Goal: Information Seeking & Learning: Learn about a topic

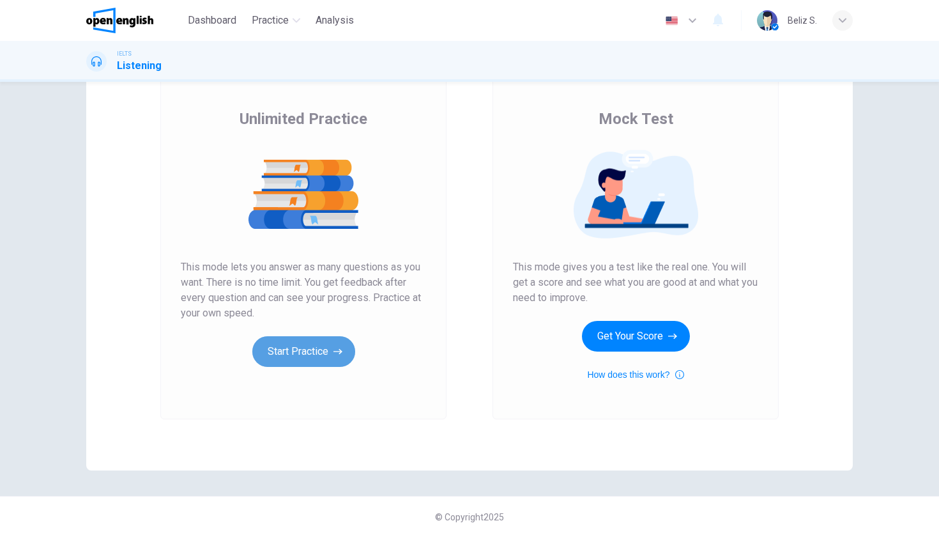
scroll to position [81, 0]
click at [298, 350] on button "Start Practice" at bounding box center [303, 351] width 103 height 31
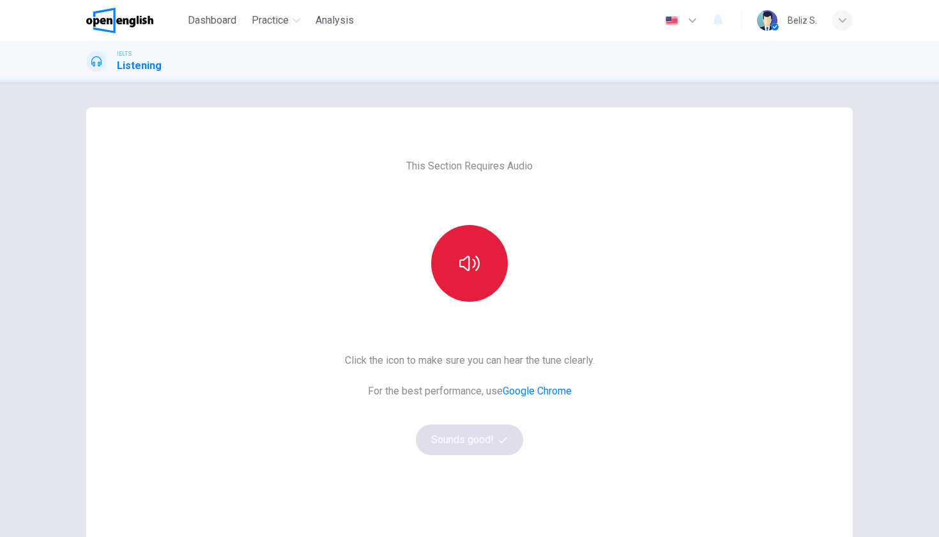
click at [464, 267] on icon "button" at bounding box center [469, 263] width 20 height 20
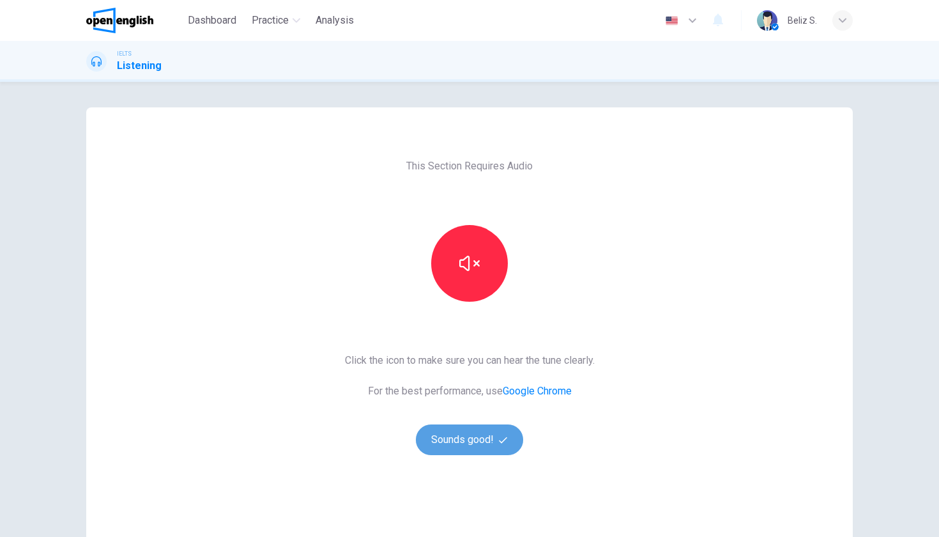
click at [462, 448] on button "Sounds good!" at bounding box center [469, 439] width 107 height 31
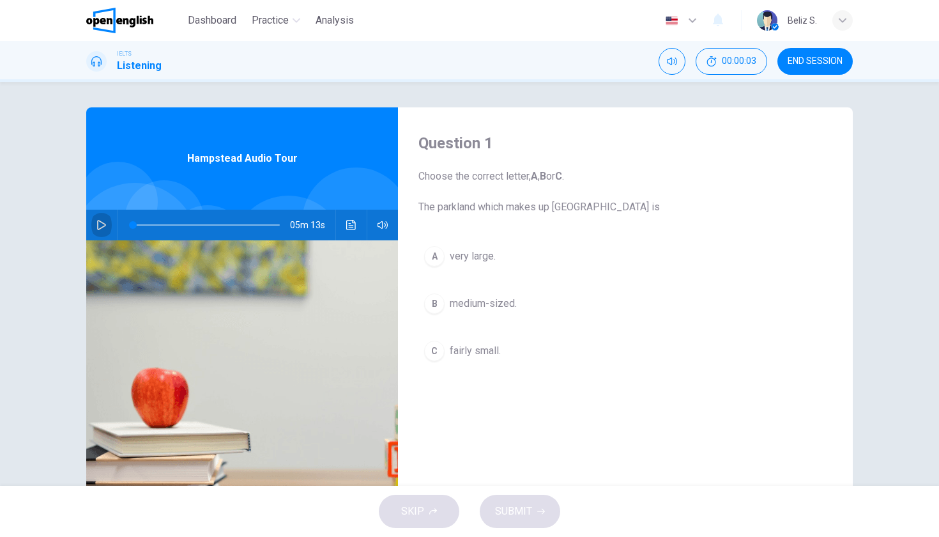
click at [100, 225] on icon "button" at bounding box center [101, 225] width 10 height 10
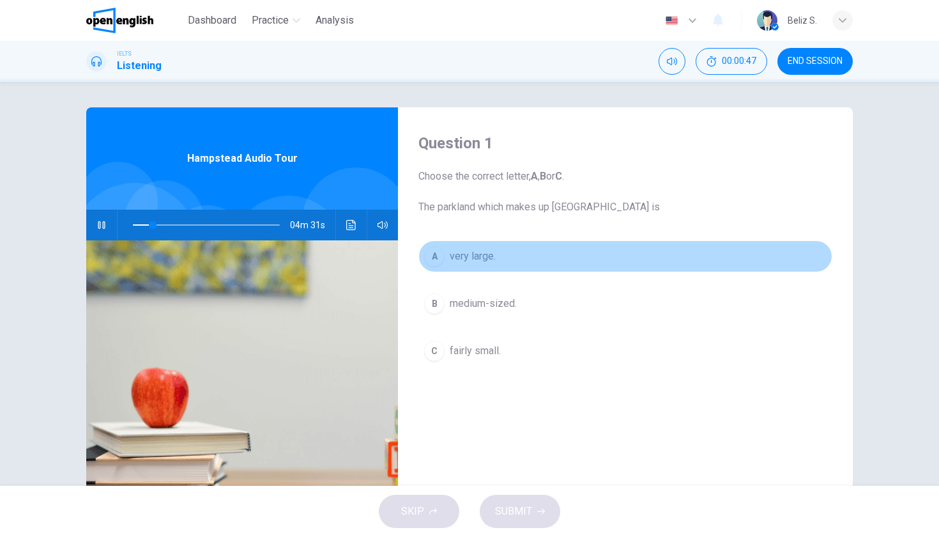
click at [433, 261] on div "A" at bounding box center [434, 256] width 20 height 20
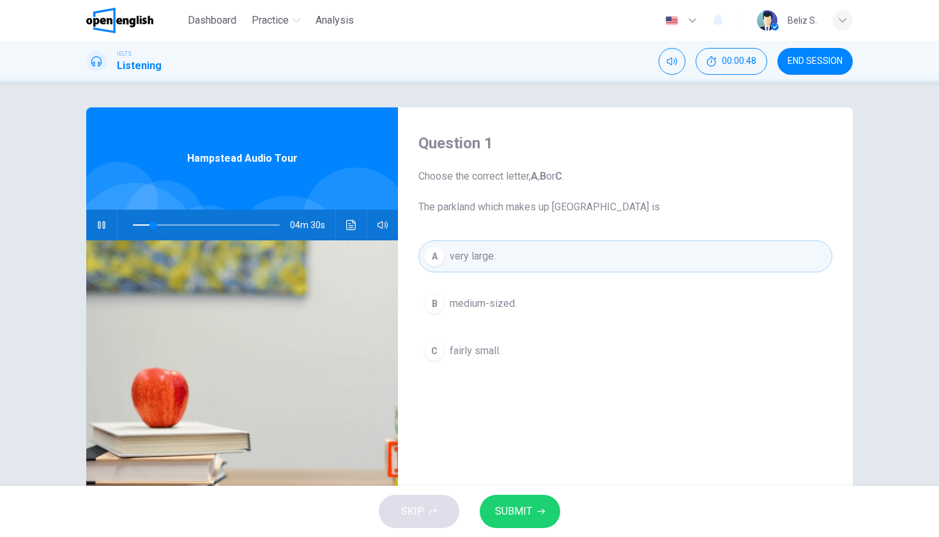
click at [501, 514] on span "SUBMIT" at bounding box center [513, 511] width 37 height 18
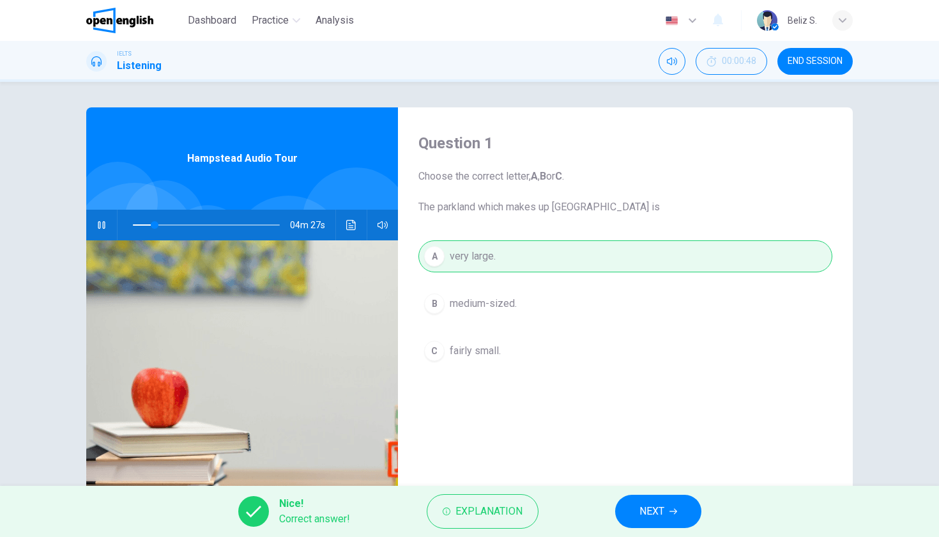
click at [663, 517] on span "NEXT" at bounding box center [651, 511] width 25 height 18
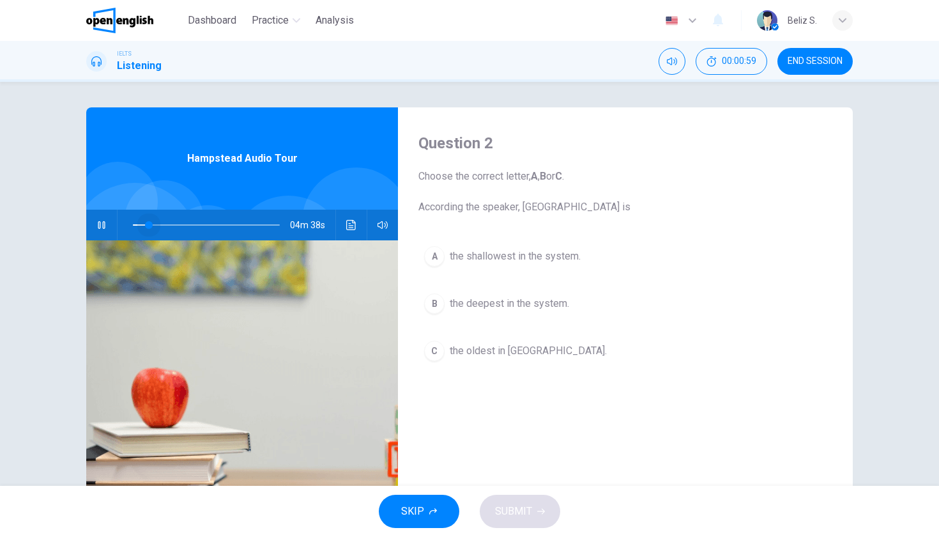
drag, startPoint x: 156, startPoint y: 226, endPoint x: 148, endPoint y: 226, distance: 8.9
click at [148, 226] on span at bounding box center [149, 225] width 8 height 8
click at [354, 228] on icon "Click to see the audio transcription" at bounding box center [351, 225] width 10 height 10
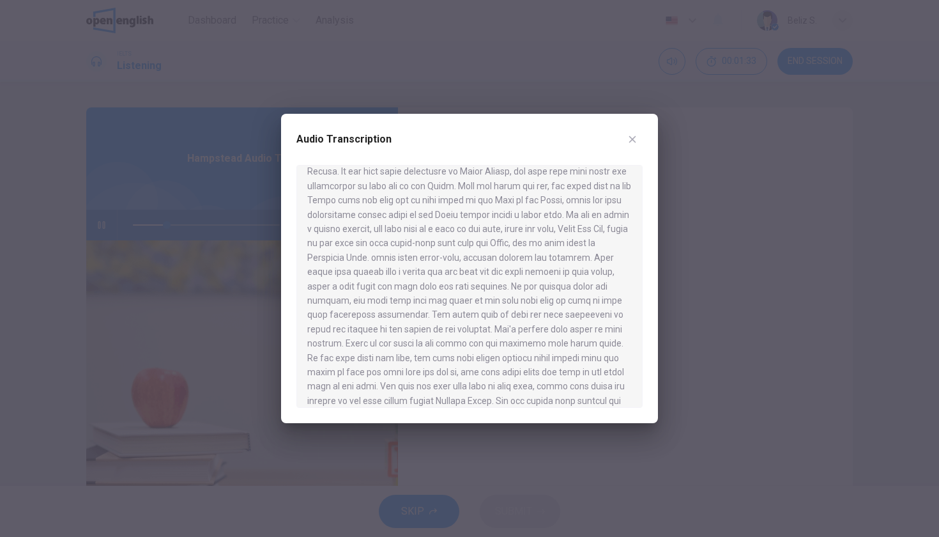
scroll to position [417, 0]
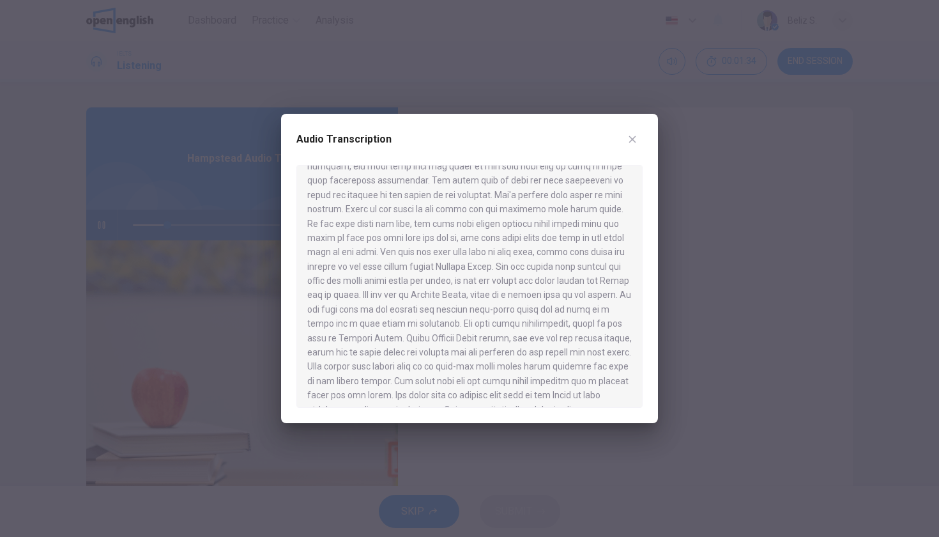
click at [628, 142] on icon "button" at bounding box center [632, 139] width 10 height 10
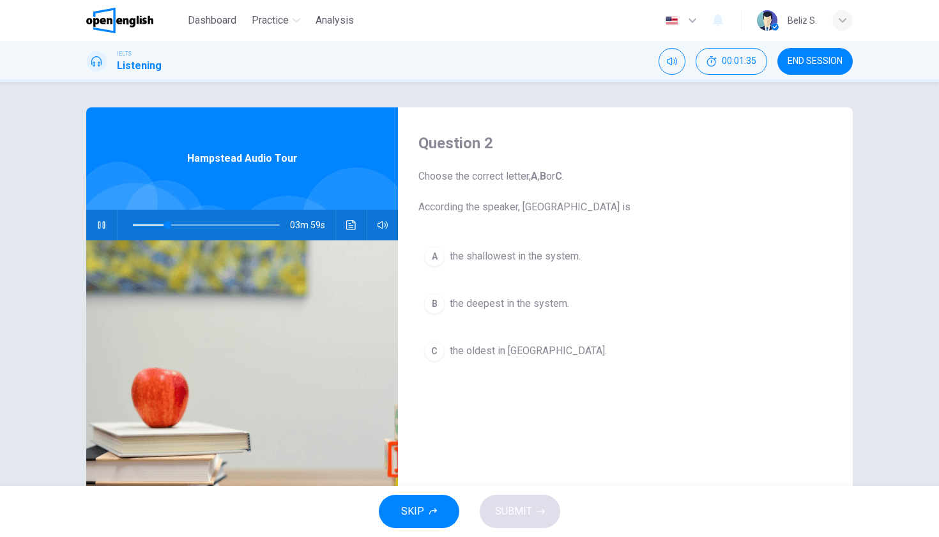
click at [436, 305] on div "B" at bounding box center [434, 303] width 20 height 20
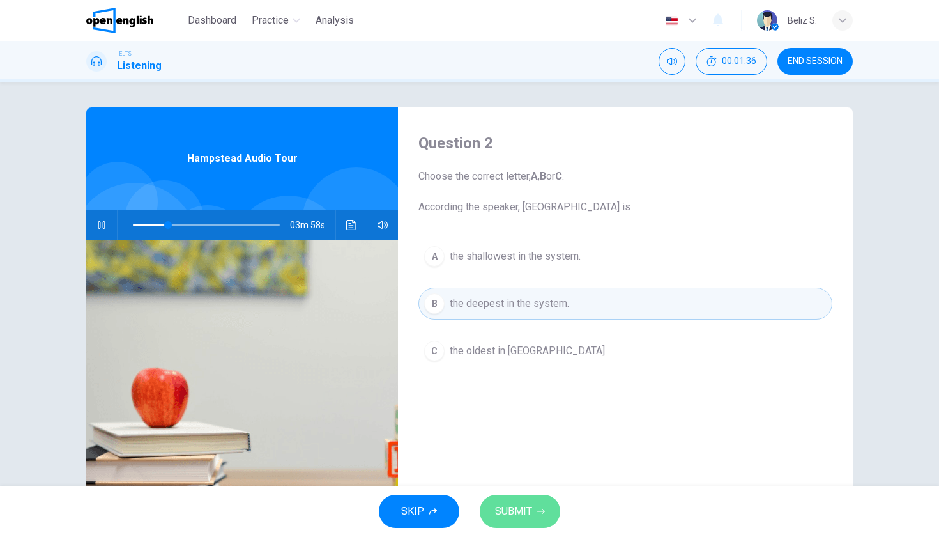
click at [506, 510] on span "SUBMIT" at bounding box center [513, 511] width 37 height 18
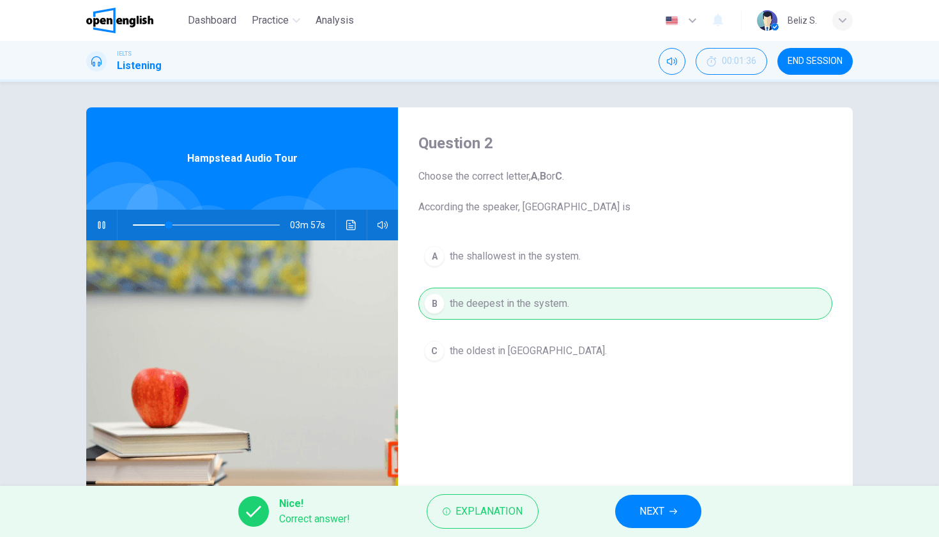
click at [655, 510] on span "NEXT" at bounding box center [651, 511] width 25 height 18
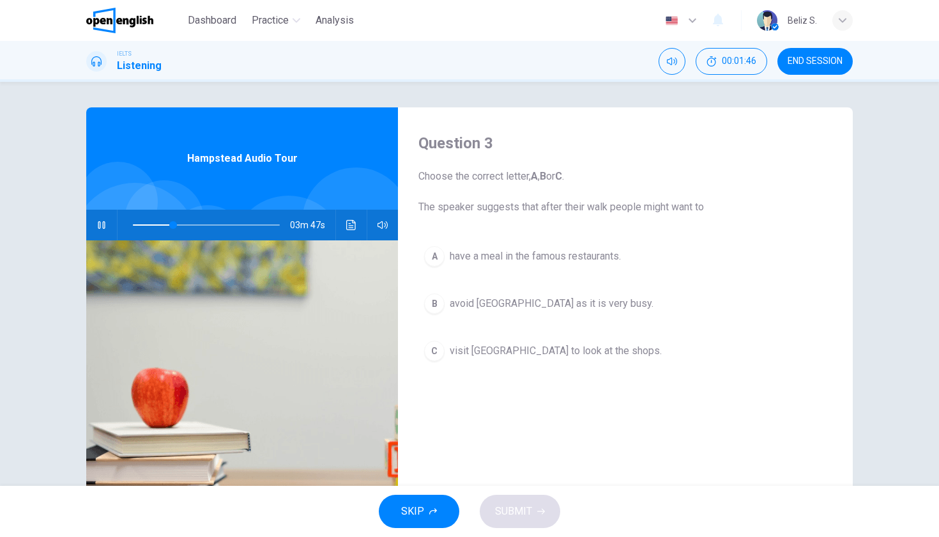
type input "**"
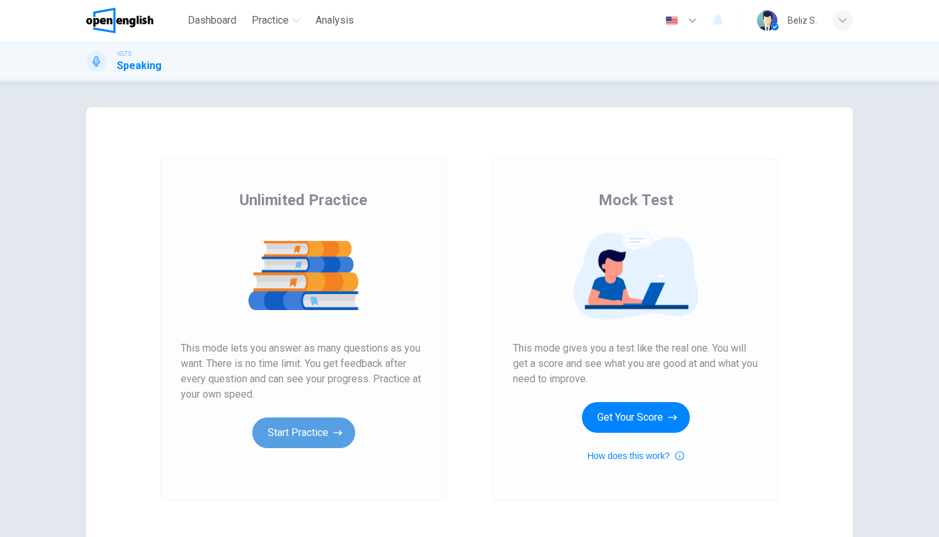
click at [314, 427] on button "Start Practice" at bounding box center [303, 432] width 103 height 31
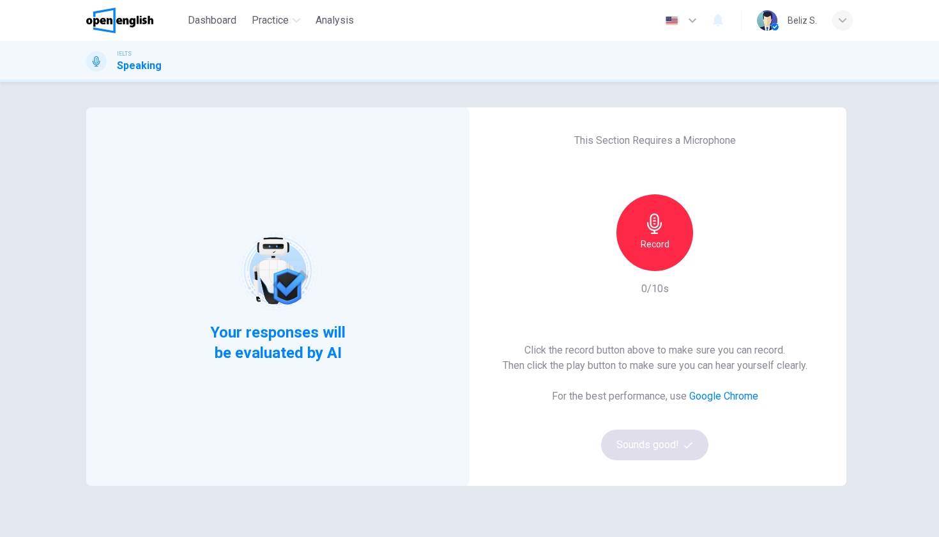
click at [646, 241] on h6 "Record" at bounding box center [655, 243] width 29 height 15
click at [655, 253] on div "Stop" at bounding box center [654, 232] width 77 height 77
click at [658, 441] on button "Sounds good!" at bounding box center [654, 444] width 107 height 31
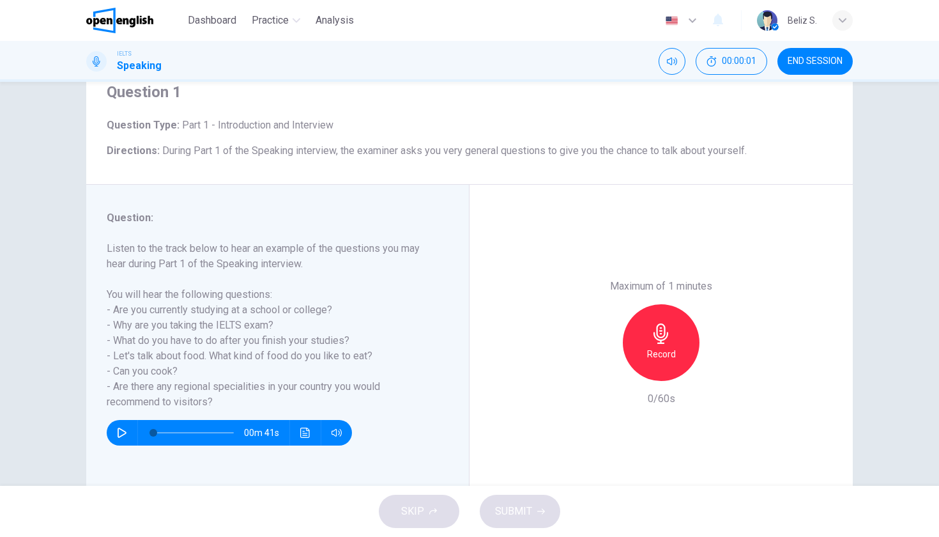
scroll to position [63, 0]
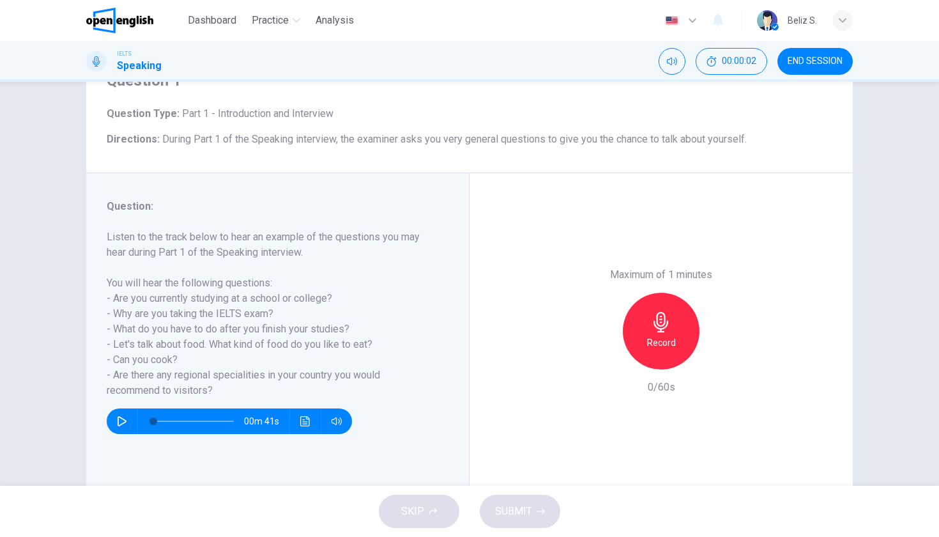
click at [120, 420] on icon "button" at bounding box center [122, 421] width 10 height 10
click at [119, 422] on icon "button" at bounding box center [122, 421] width 10 height 10
click at [644, 293] on div "Record" at bounding box center [661, 331] width 77 height 77
click at [663, 293] on div "Stop" at bounding box center [661, 331] width 77 height 77
click at [434, 517] on div "SKIP SUBMIT" at bounding box center [469, 510] width 939 height 51
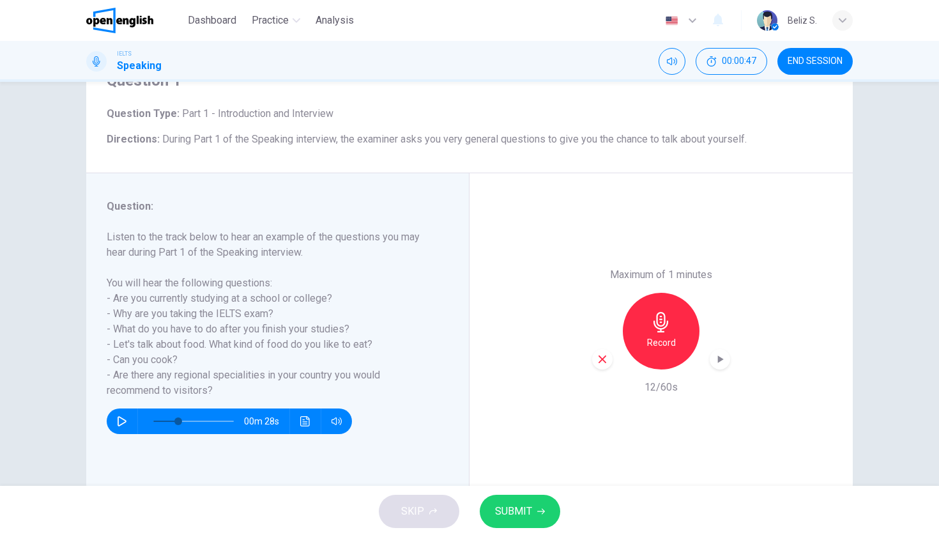
click at [500, 513] on span "SUBMIT" at bounding box center [513, 511] width 37 height 18
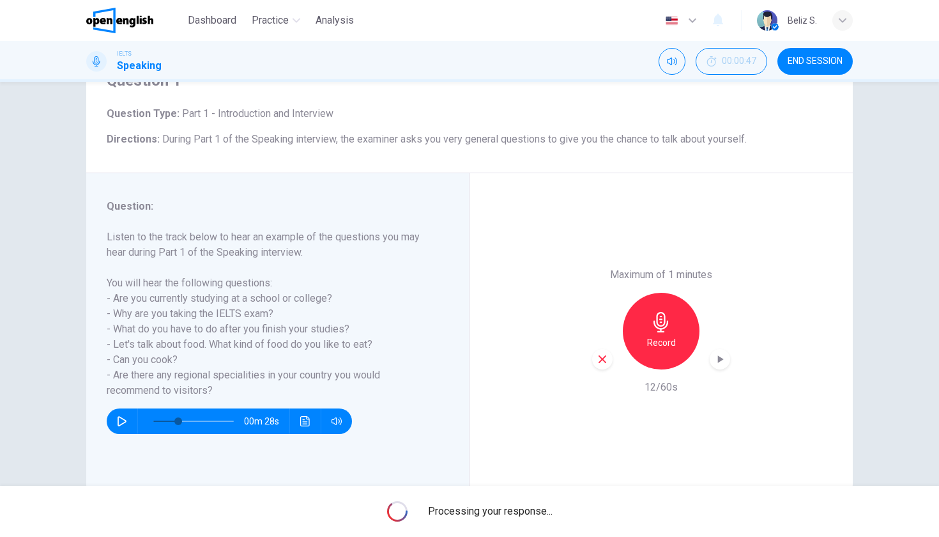
click at [604, 355] on icon "button" at bounding box center [602, 359] width 8 height 8
click at [654, 293] on div "Record" at bounding box center [661, 331] width 77 height 77
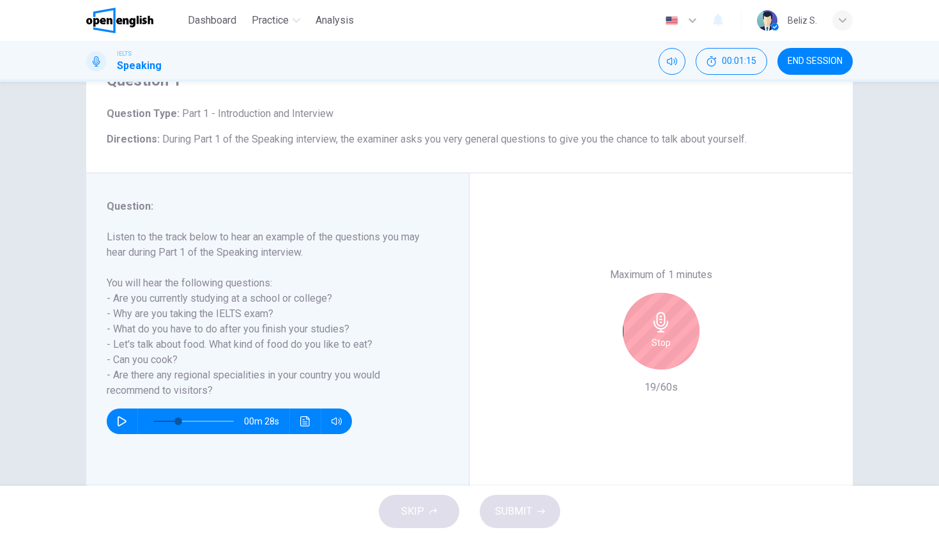
type input "*"
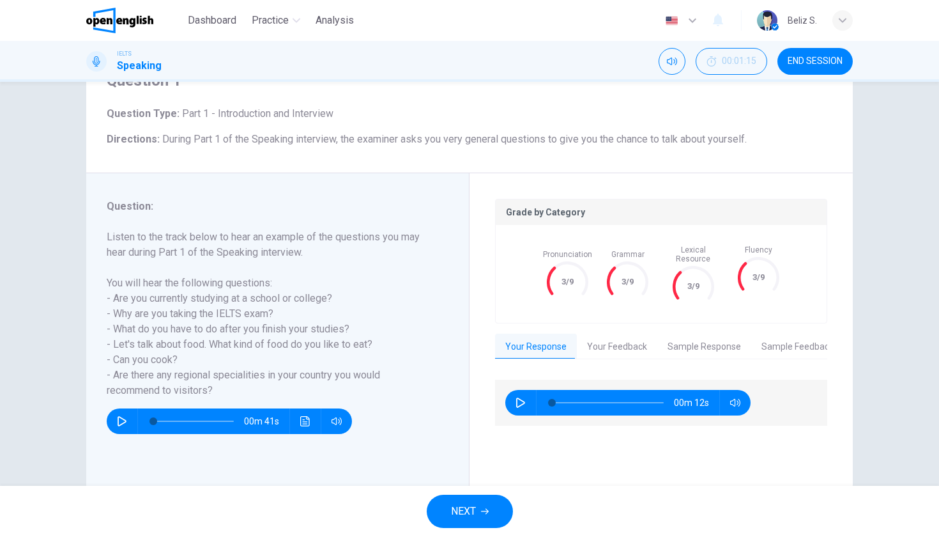
click at [526, 397] on button "button" at bounding box center [520, 403] width 20 height 26
click at [625, 342] on button "Your Feedback" at bounding box center [617, 346] width 80 height 27
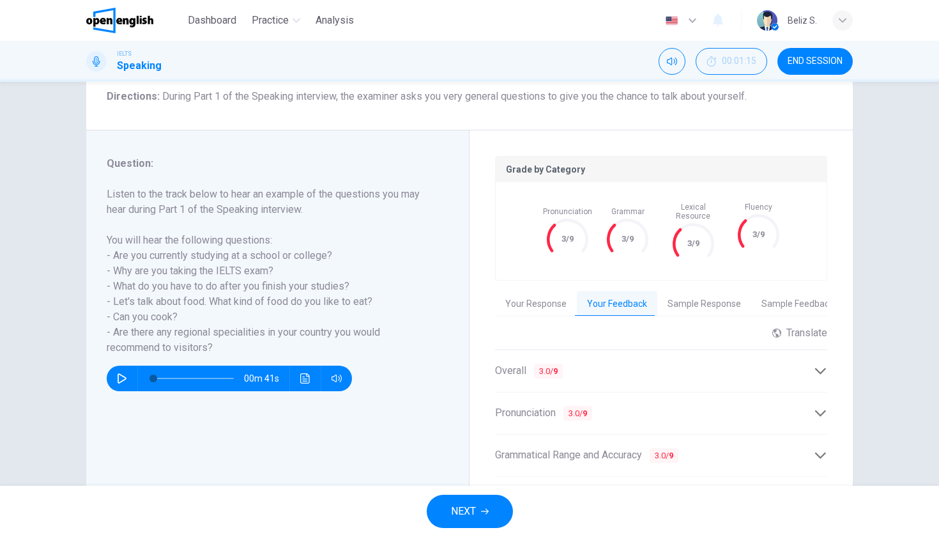
scroll to position [0, 0]
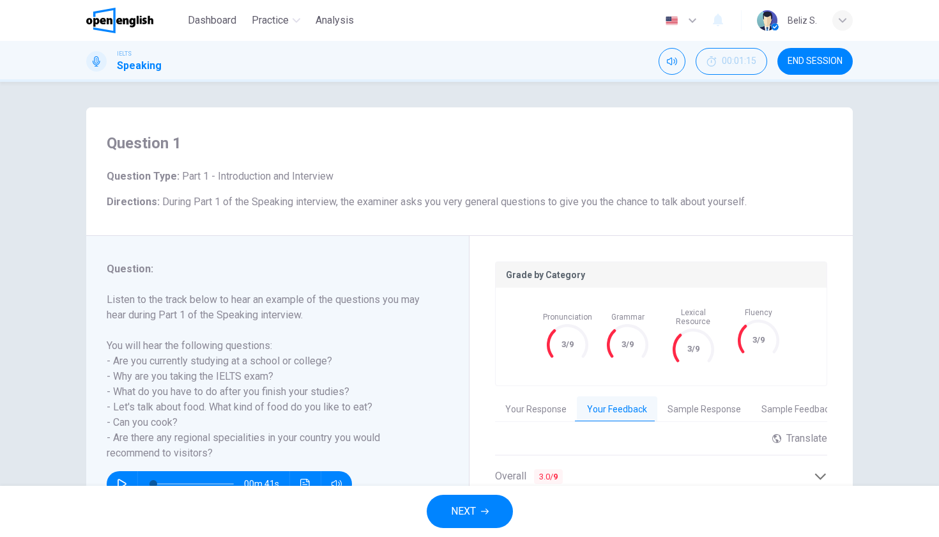
type input "*"
click at [529, 396] on button "Your Response" at bounding box center [536, 409] width 82 height 27
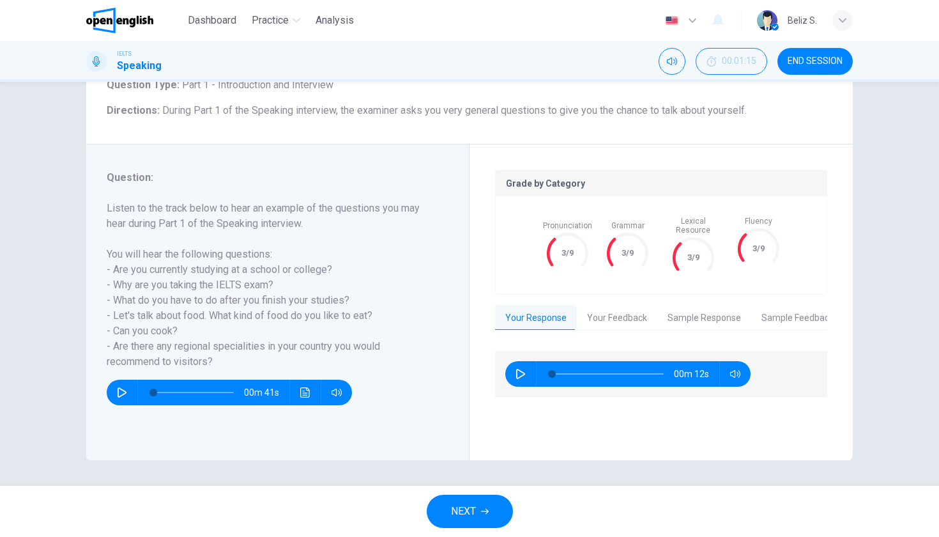
scroll to position [91, 0]
click at [746, 369] on div "00m 12s" at bounding box center [627, 374] width 245 height 26
click at [742, 367] on button "button" at bounding box center [735, 374] width 20 height 26
click at [727, 362] on button "button" at bounding box center [735, 374] width 20 height 26
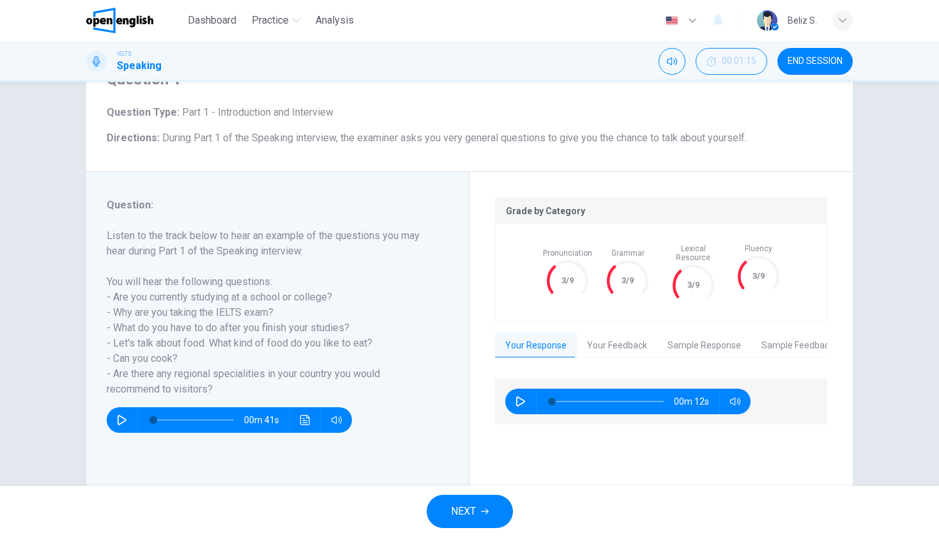
scroll to position [62, 0]
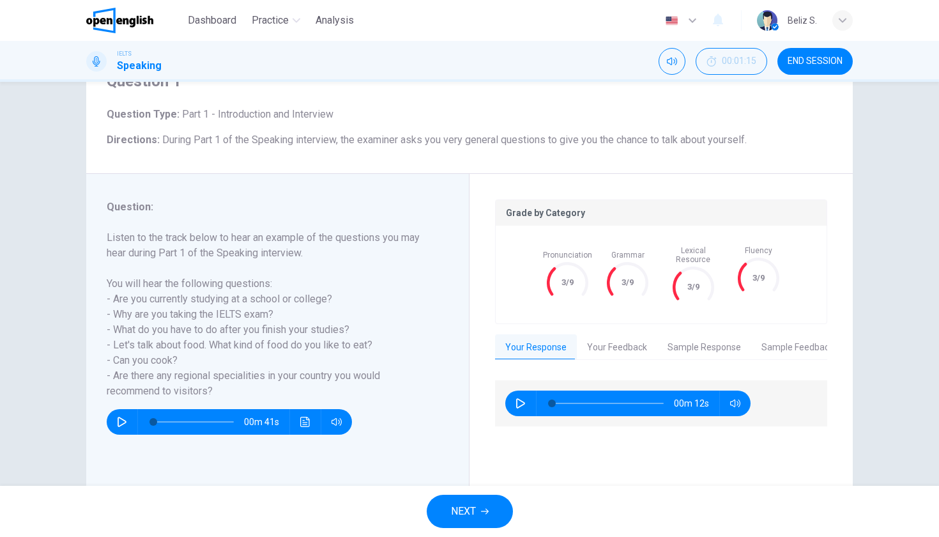
click at [800, 54] on button "END SESSION" at bounding box center [814, 61] width 75 height 27
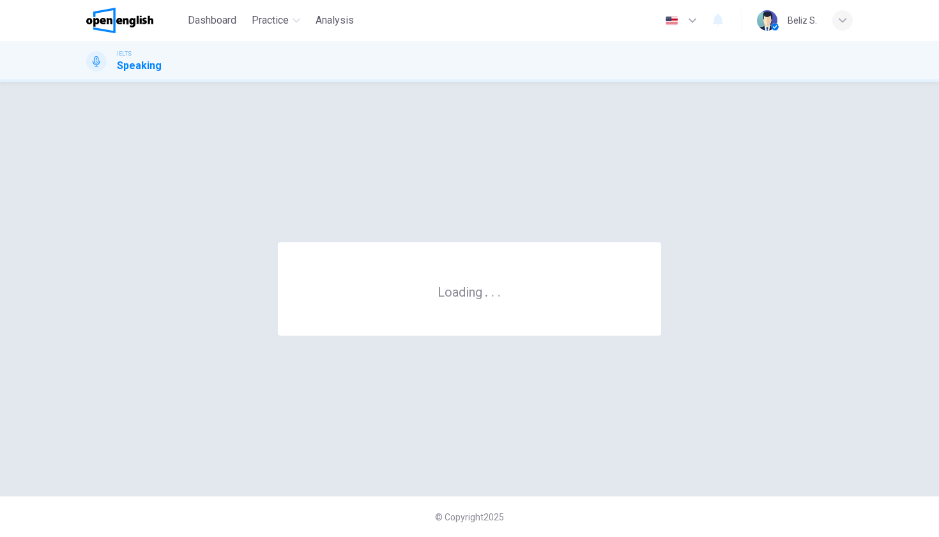
scroll to position [0, 0]
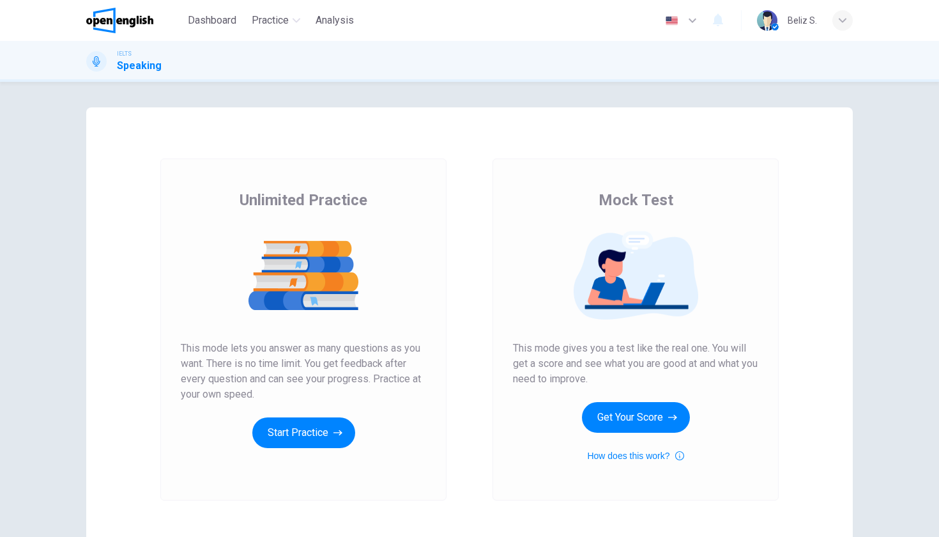
click at [627, 399] on div "Mock Test This mode gives you a test like the real one. You will get a score an…" at bounding box center [635, 326] width 245 height 273
click at [627, 411] on button "Get Your Score" at bounding box center [636, 417] width 108 height 31
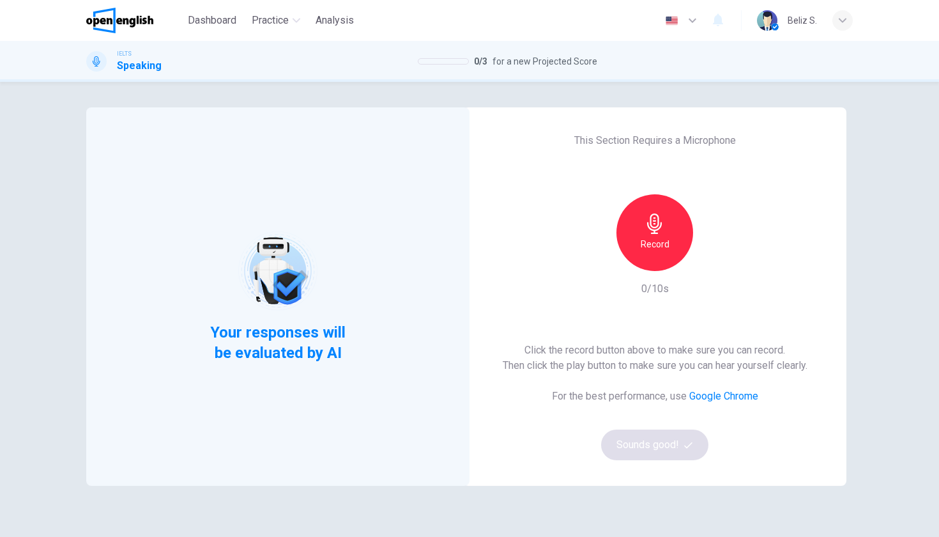
click at [642, 252] on div "Record" at bounding box center [654, 232] width 77 height 77
click at [653, 247] on h6 "Stop" at bounding box center [654, 243] width 19 height 15
click at [644, 462] on div "This Section Requires a Microphone Record 3/10s Click the record button above t…" at bounding box center [654, 296] width 383 height 378
click at [650, 442] on button "Sounds good!" at bounding box center [654, 444] width 107 height 31
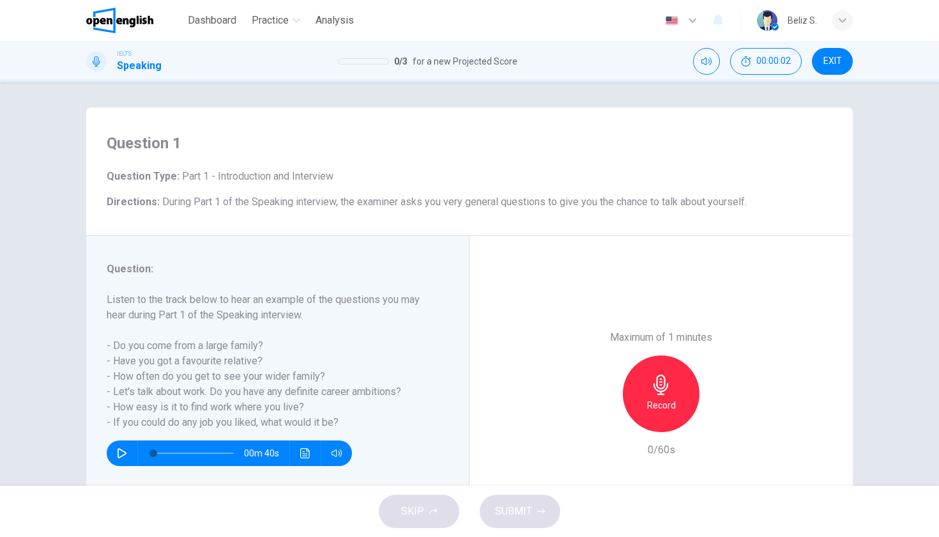
click at [108, 459] on div "00m 40s" at bounding box center [229, 453] width 245 height 26
click at [118, 451] on icon "button" at bounding box center [122, 453] width 10 height 10
click at [118, 451] on icon "button" at bounding box center [121, 453] width 7 height 8
click at [640, 355] on div "Record" at bounding box center [661, 393] width 77 height 77
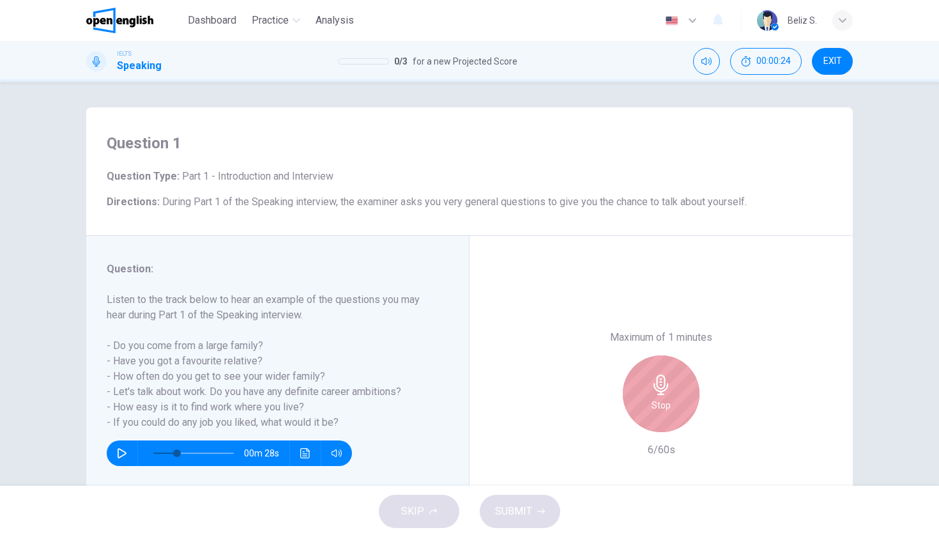
click at [641, 356] on div "Stop" at bounding box center [661, 393] width 77 height 77
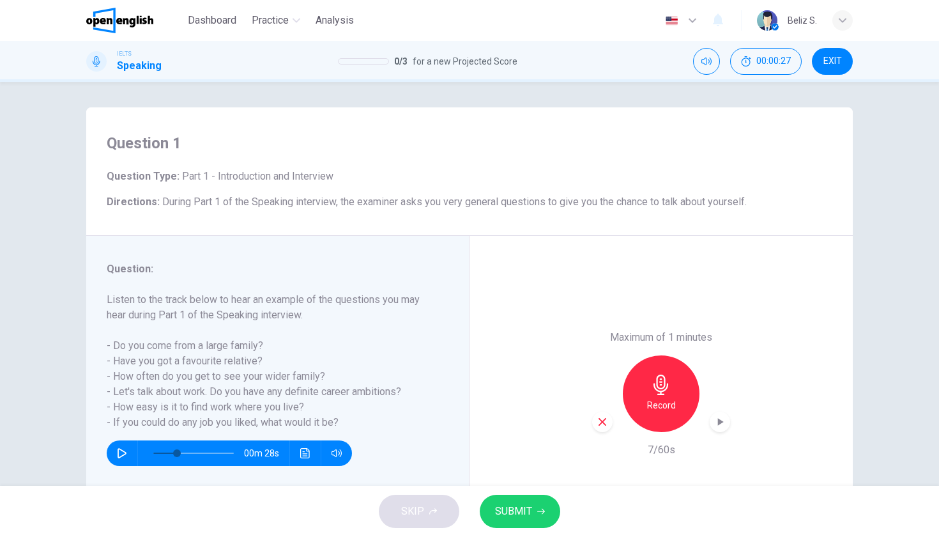
click at [118, 448] on icon "button" at bounding box center [122, 453] width 9 height 10
click at [123, 452] on icon "button" at bounding box center [121, 453] width 7 height 8
click at [651, 397] on h6 "Record" at bounding box center [661, 404] width 29 height 15
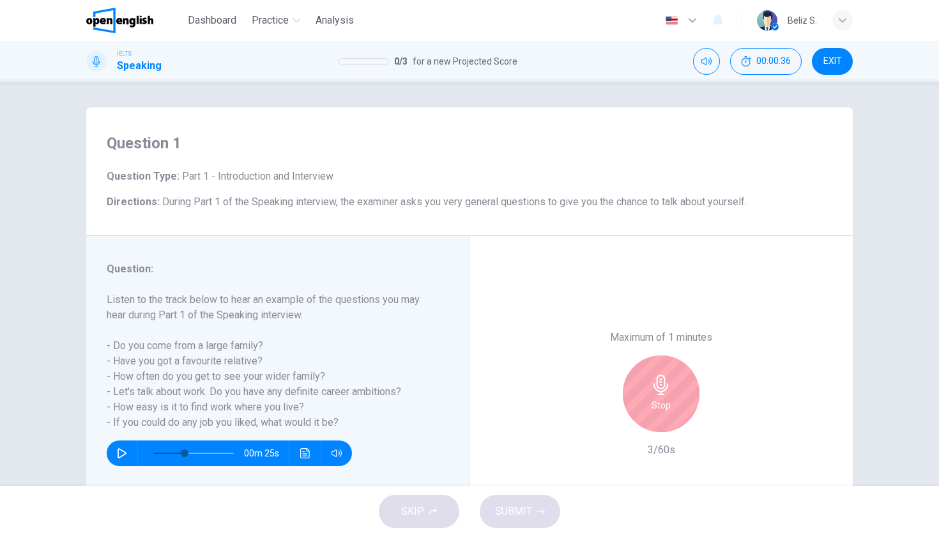
click at [680, 355] on div "Stop" at bounding box center [661, 393] width 77 height 77
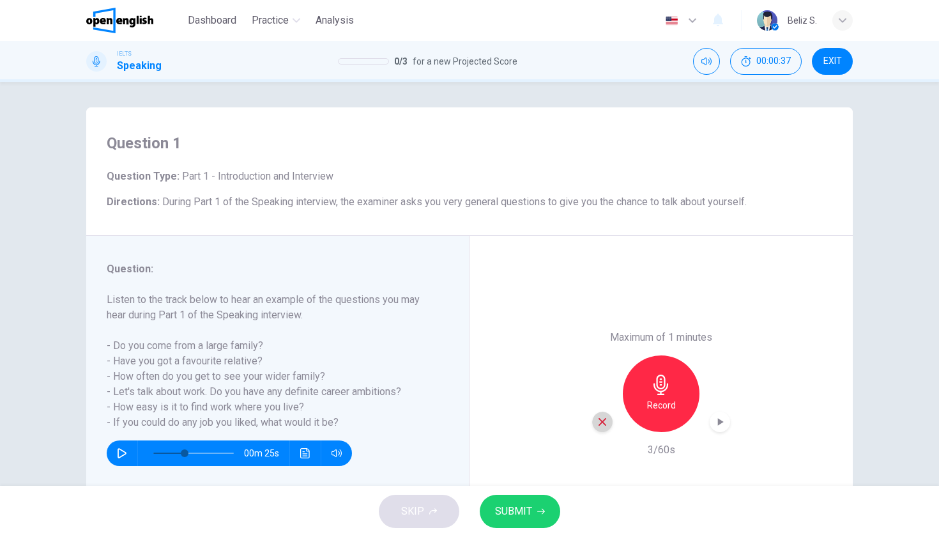
click at [593, 411] on div "button" at bounding box center [602, 421] width 20 height 20
click at [117, 454] on icon "button" at bounding box center [122, 453] width 10 height 10
click at [109, 453] on div "00m 23s" at bounding box center [229, 453] width 245 height 26
click at [117, 455] on icon "button" at bounding box center [122, 453] width 10 height 10
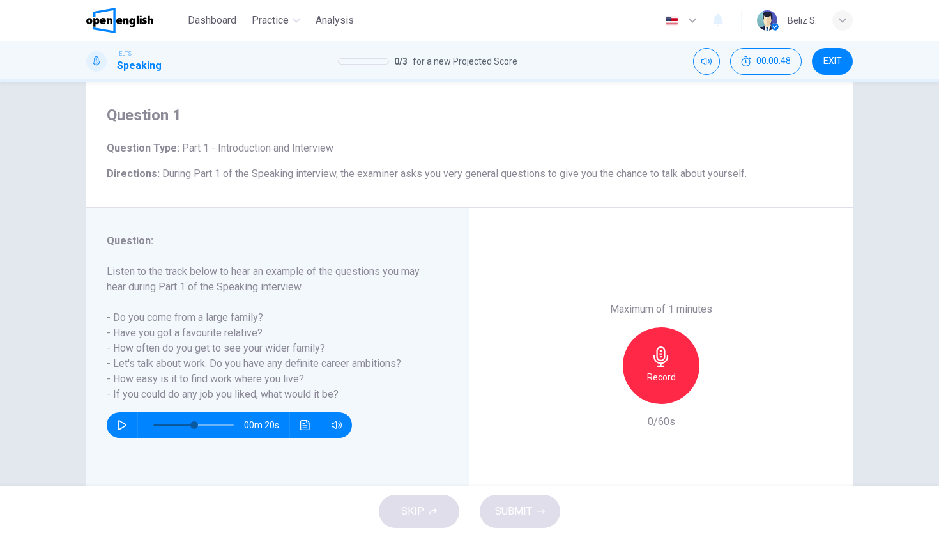
click at [677, 327] on div "Record" at bounding box center [661, 365] width 77 height 77
click at [657, 327] on div "Stop" at bounding box center [661, 365] width 77 height 77
click at [600, 390] on icon "button" at bounding box center [602, 394] width 8 height 8
click at [648, 327] on div "Record" at bounding box center [661, 365] width 77 height 77
click at [648, 327] on div "Stop" at bounding box center [661, 365] width 77 height 77
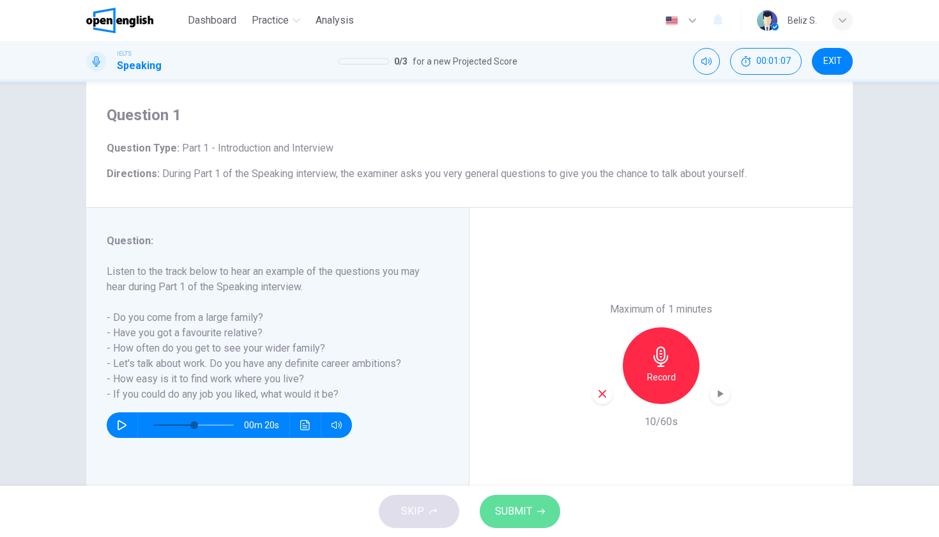
click at [497, 508] on span "SUBMIT" at bounding box center [513, 511] width 37 height 18
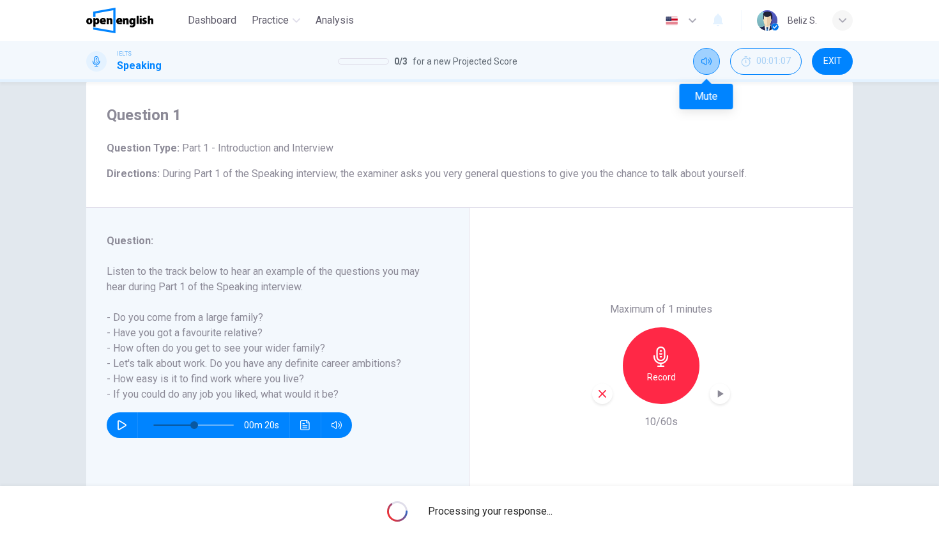
click at [704, 60] on icon "Mute" at bounding box center [706, 61] width 10 height 10
click at [703, 67] on button "Unmute" at bounding box center [706, 61] width 27 height 27
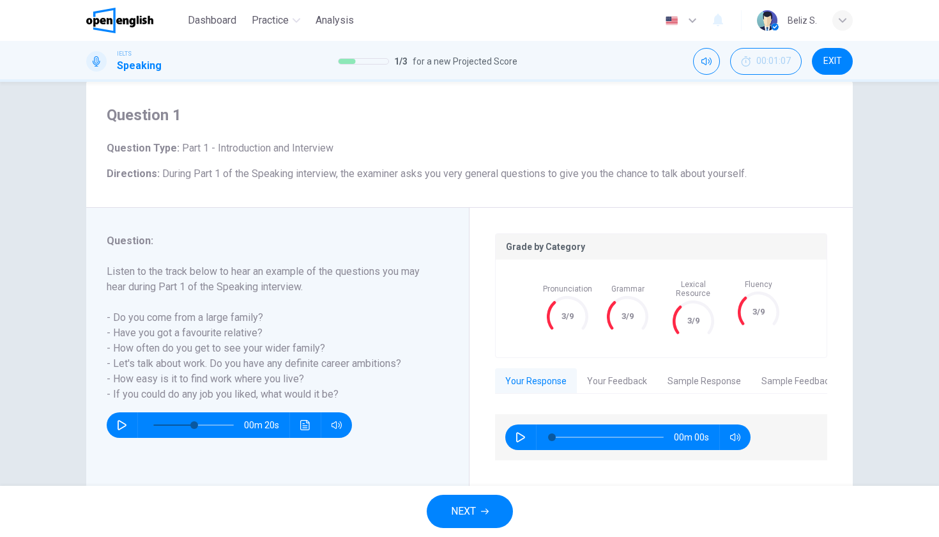
type input "*"
click at [524, 432] on icon "button" at bounding box center [520, 437] width 10 height 10
type input "*"
drag, startPoint x: 712, startPoint y: 377, endPoint x: 689, endPoint y: 372, distance: 22.9
click at [689, 372] on button "Sample Response" at bounding box center [704, 381] width 94 height 27
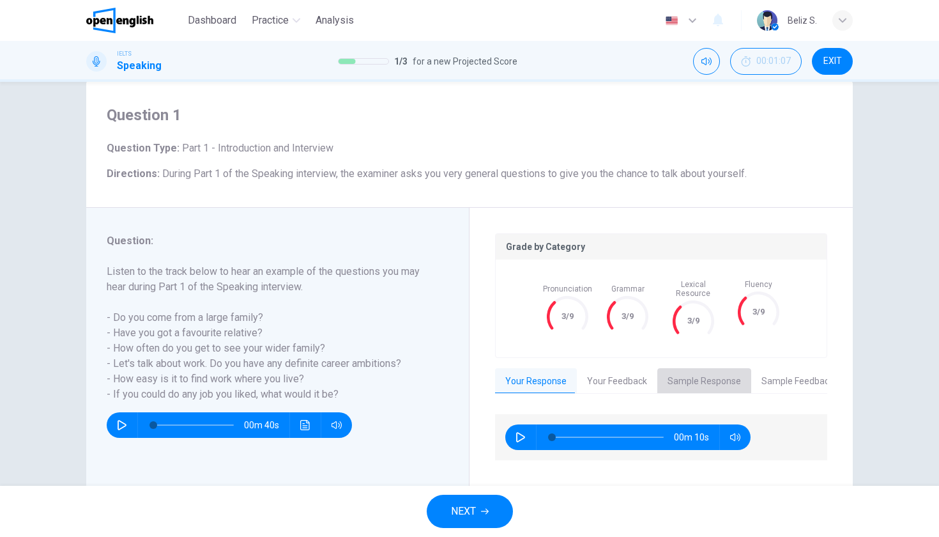
click at [689, 372] on button "Sample Response" at bounding box center [704, 381] width 94 height 27
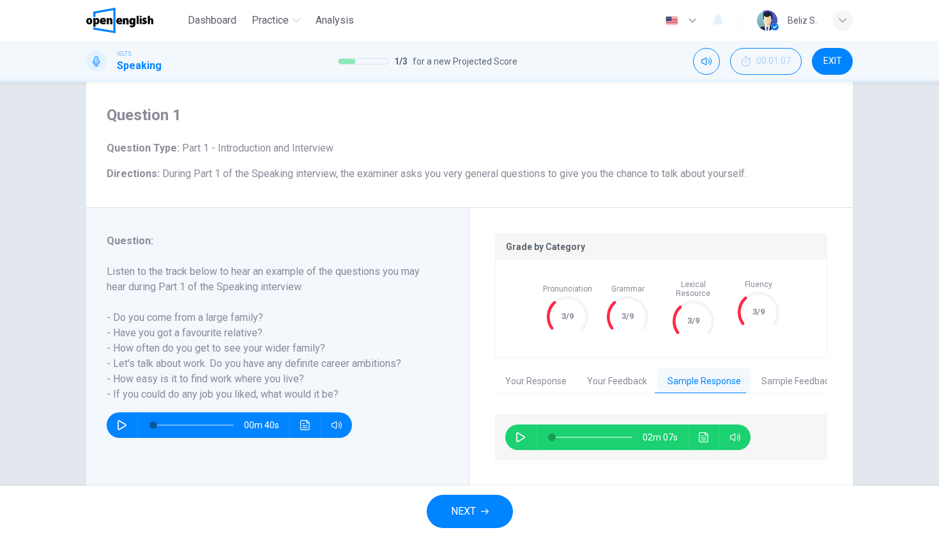
click at [515, 432] on icon "button" at bounding box center [520, 437] width 10 height 10
drag, startPoint x: 555, startPoint y: 426, endPoint x: 565, endPoint y: 425, distance: 10.2
click at [565, 433] on span at bounding box center [565, 437] width 8 height 8
type input "*"
drag, startPoint x: 569, startPoint y: 430, endPoint x: 486, endPoint y: 447, distance: 84.7
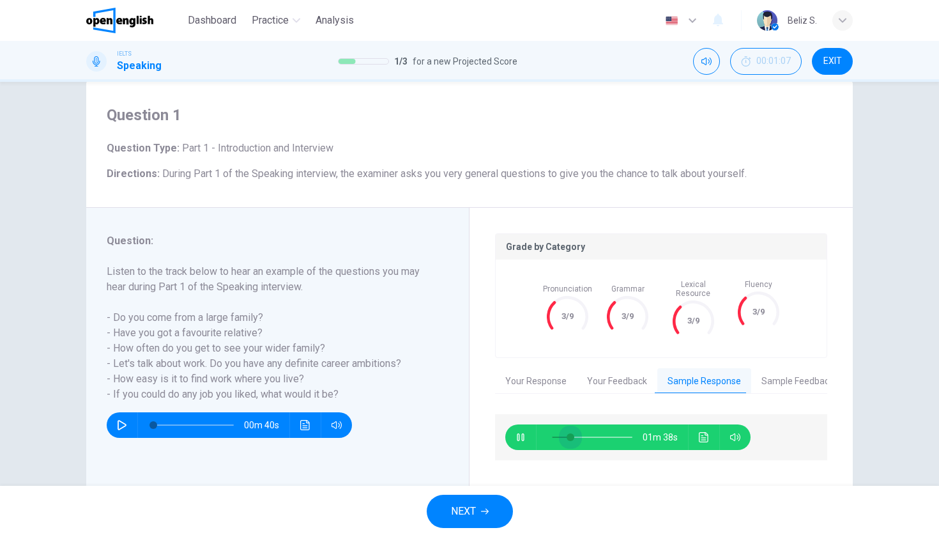
click at [497, 444] on div "01m 38s" at bounding box center [661, 437] width 332 height 46
click at [515, 433] on icon "button" at bounding box center [520, 437] width 10 height 10
click at [516, 433] on icon "button" at bounding box center [520, 437] width 9 height 10
click at [702, 424] on button "Click to see the audio transcription" at bounding box center [704, 437] width 20 height 26
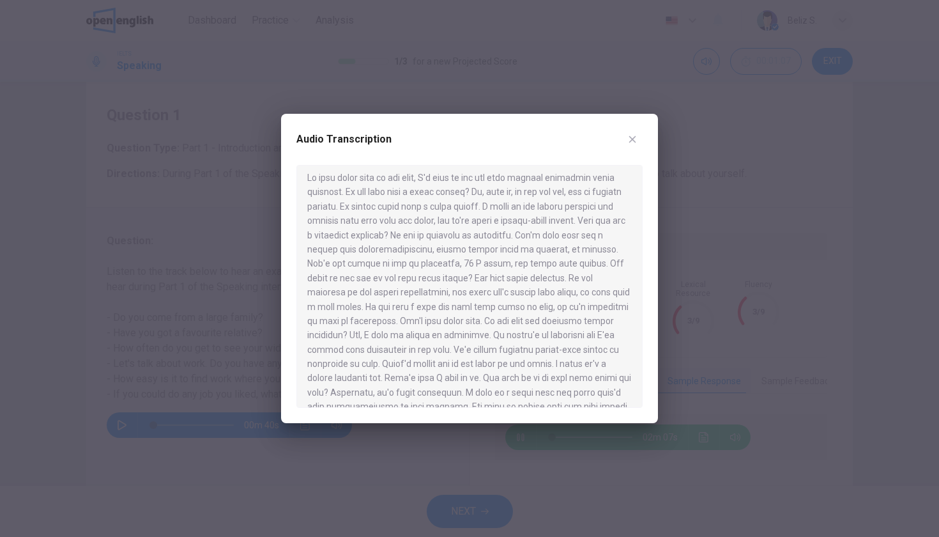
scroll to position [4, 0]
click at [630, 142] on icon "button" at bounding box center [632, 139] width 7 height 7
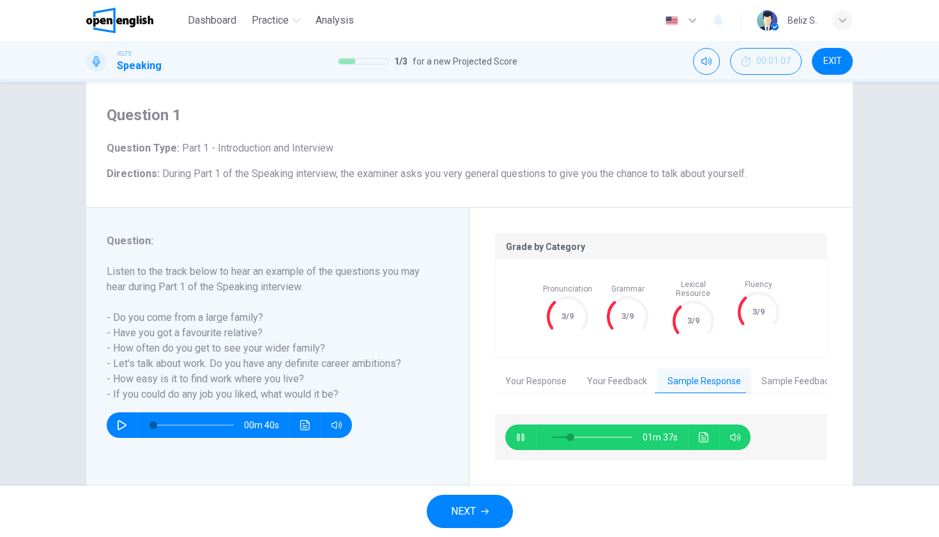
type input "**"
